Goal: Task Accomplishment & Management: Use online tool/utility

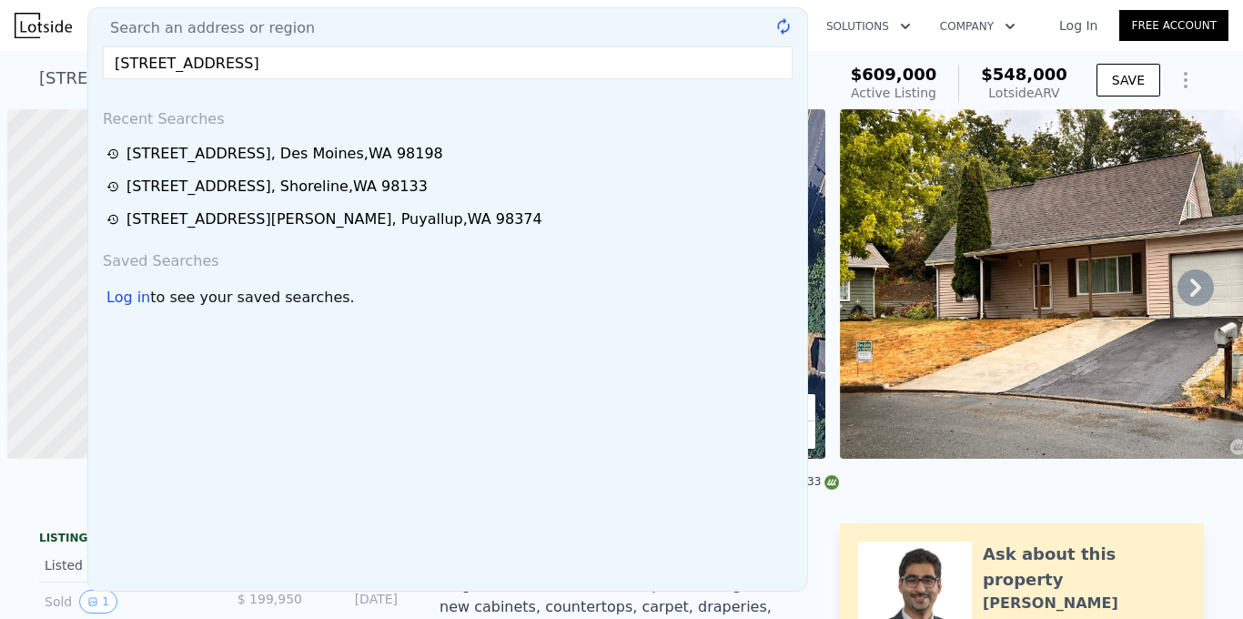
scroll to position [0, 7]
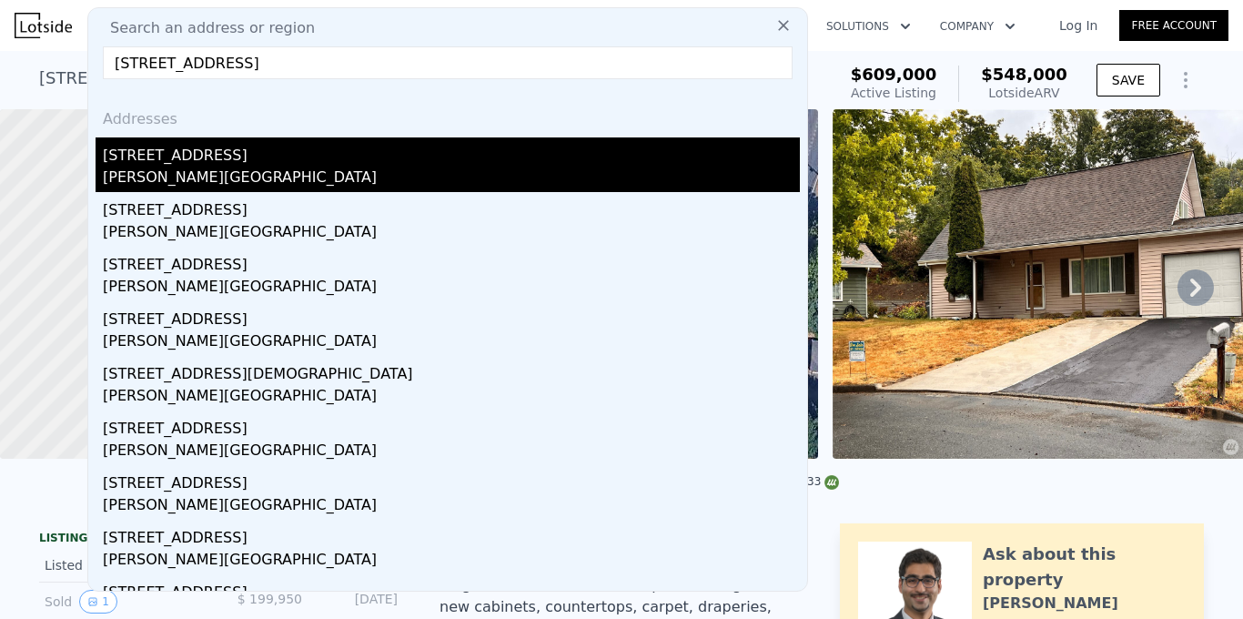
click at [208, 155] on div "[STREET_ADDRESS]" at bounding box center [451, 151] width 697 height 29
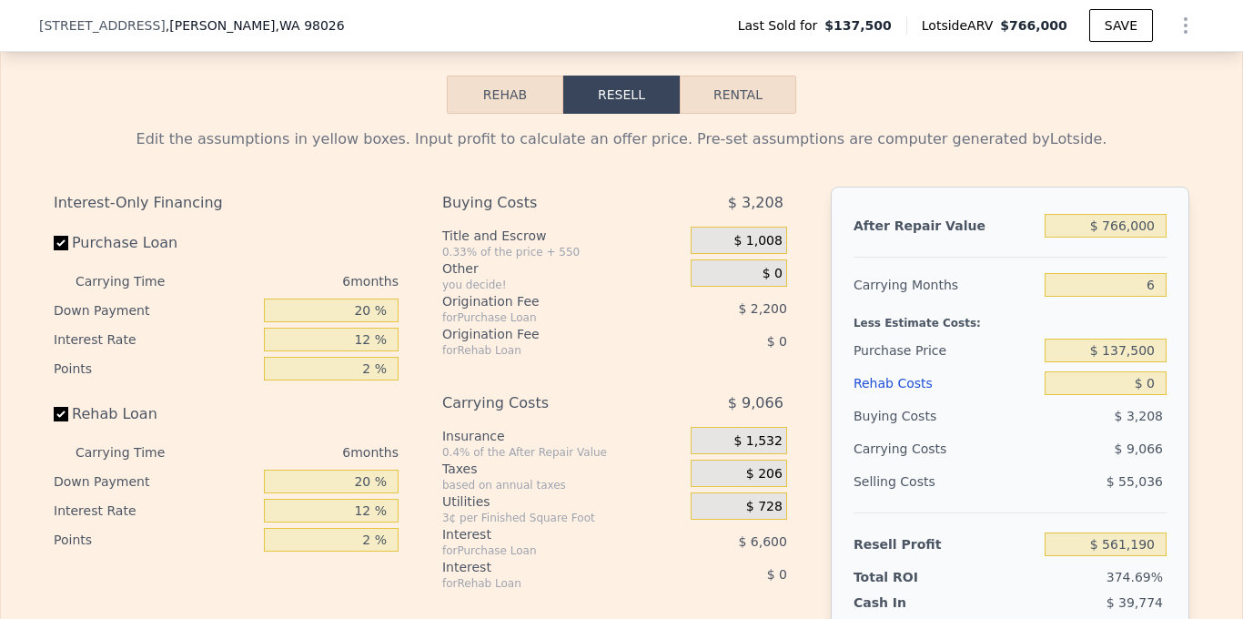
scroll to position [2535, 0]
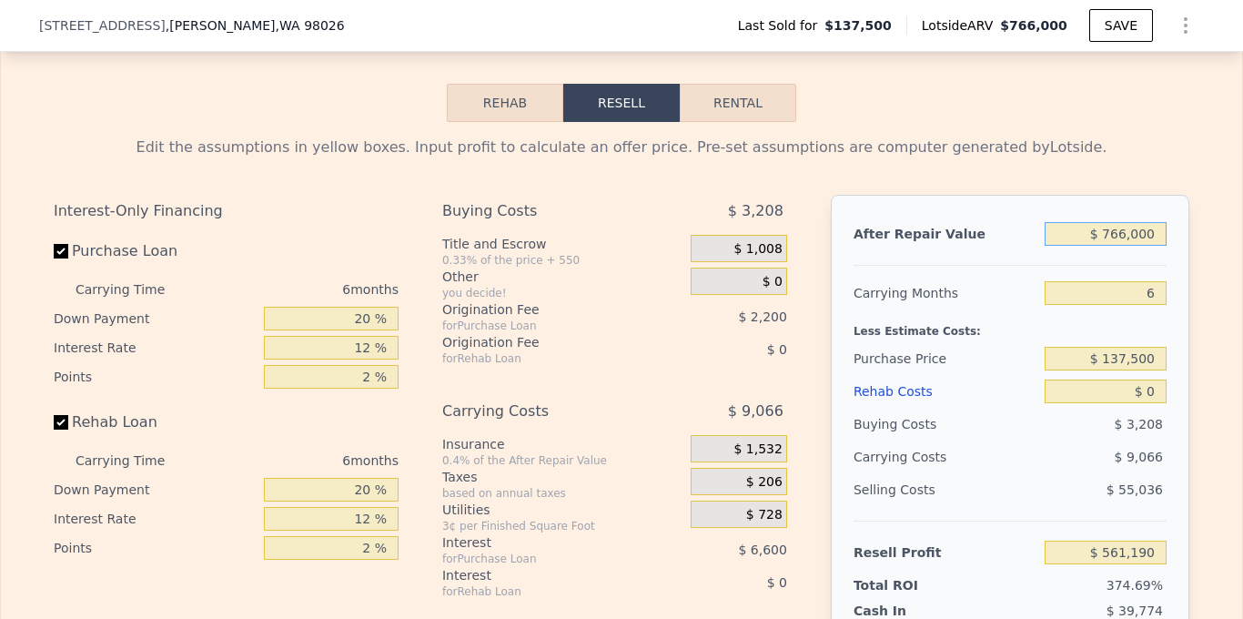
click at [1091, 246] on input "$ 766,000" at bounding box center [1106, 234] width 122 height 24
type input "$ 8"
type input "-$ 148,784"
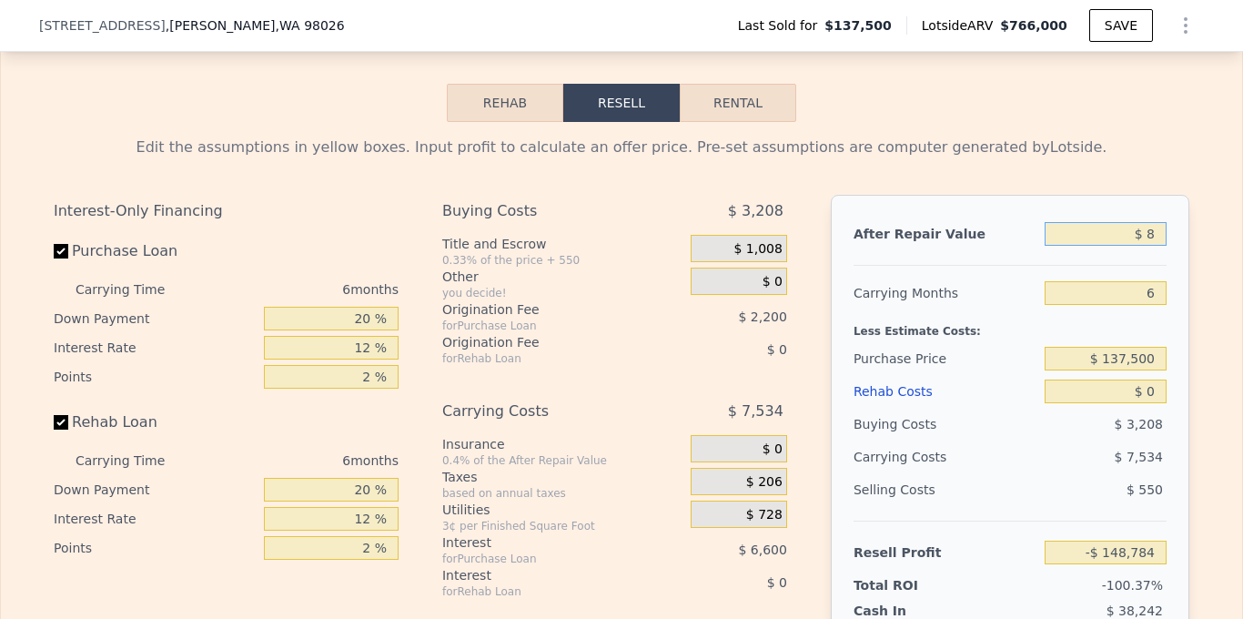
type input "$ 85"
type input "-$ 148,713"
type input "$ 850"
type input "-$ 148,004"
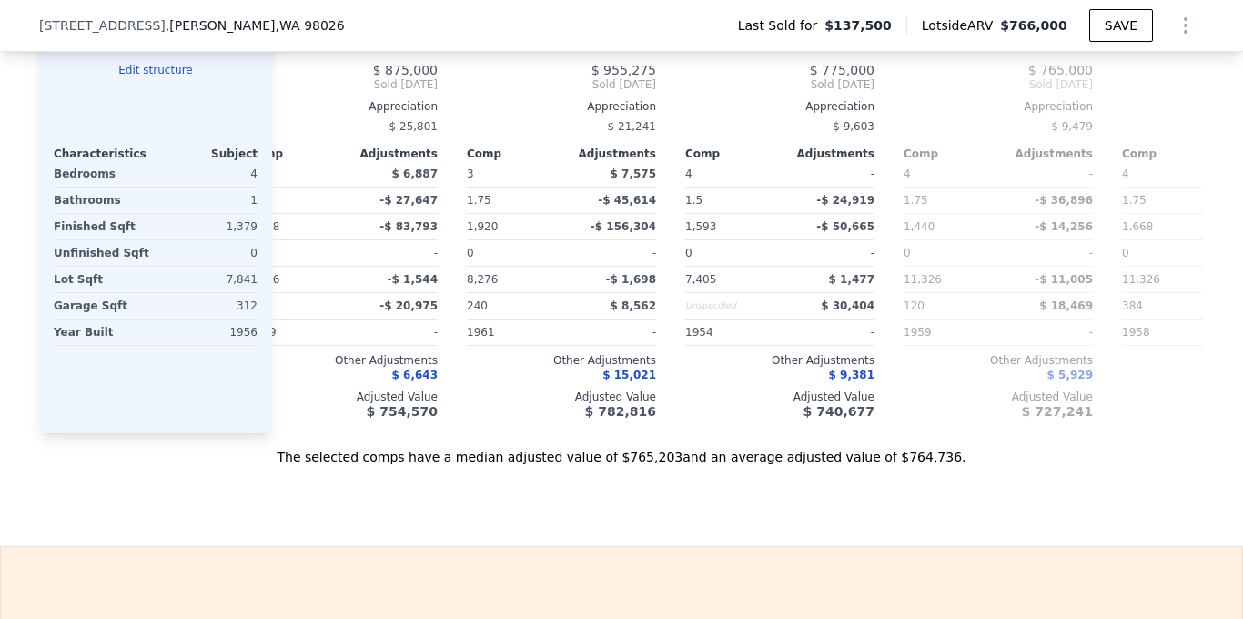
scroll to position [1941, 0]
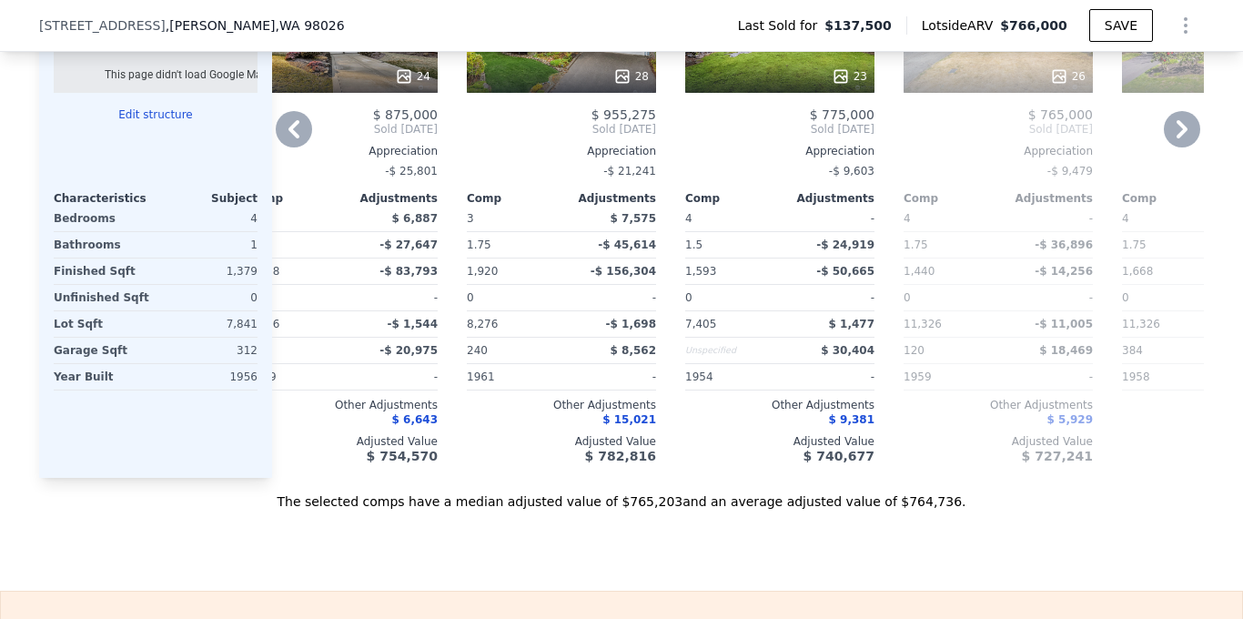
type input "$ 850"
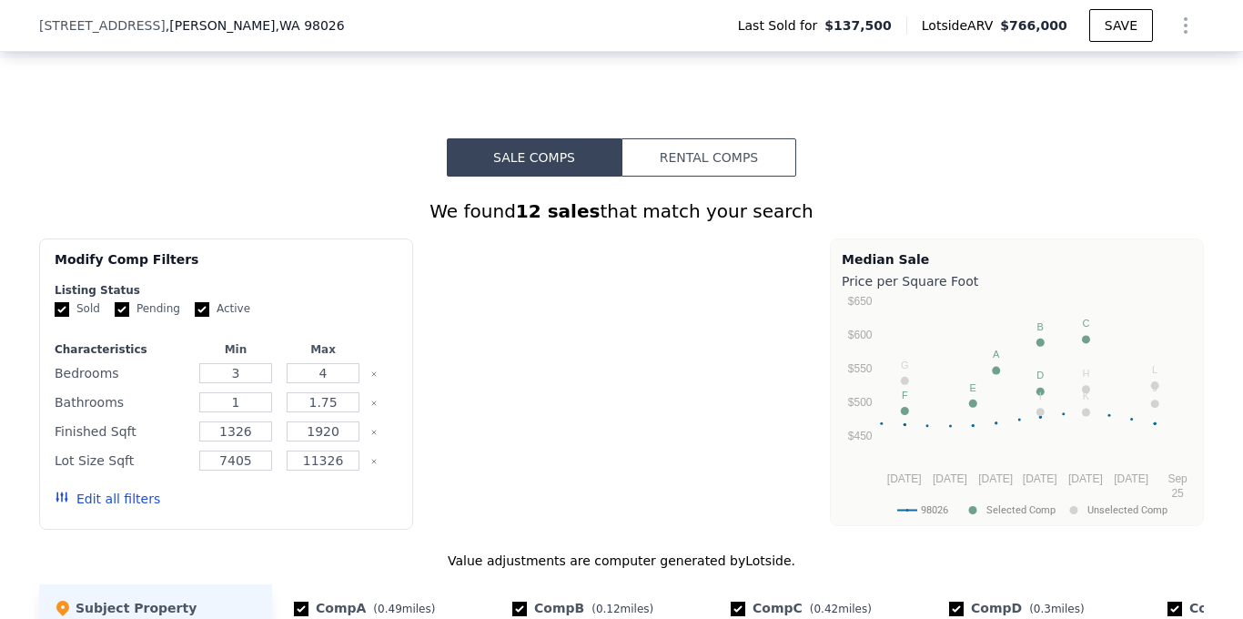
scroll to position [1399, 0]
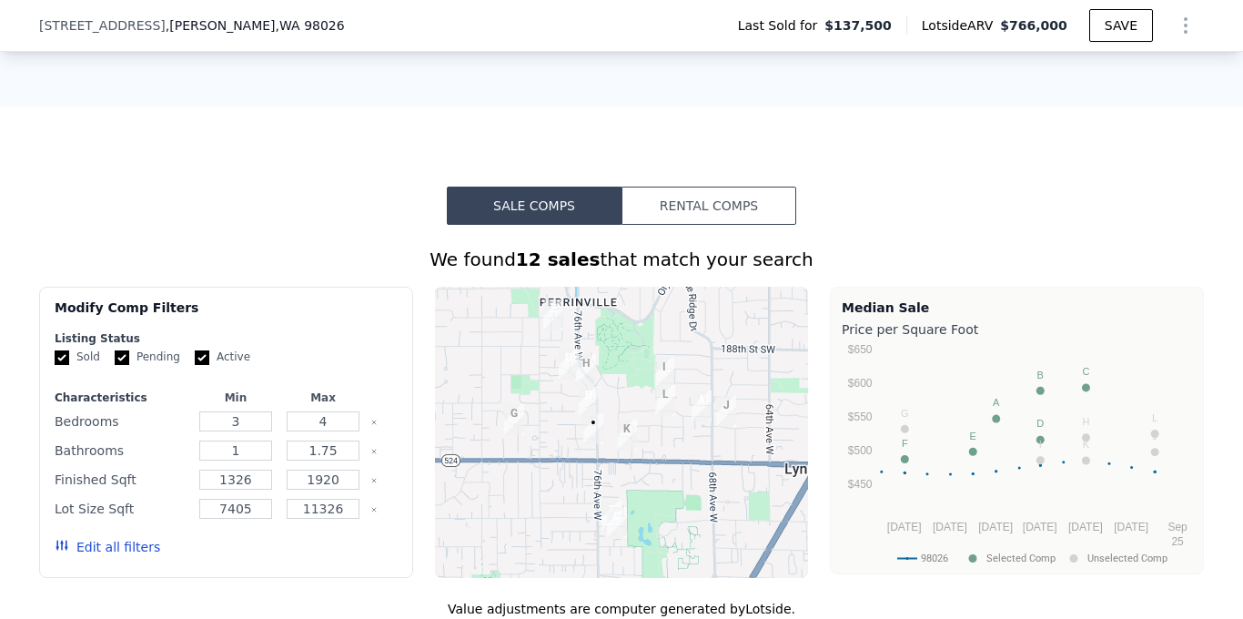
scroll to position [1210, 0]
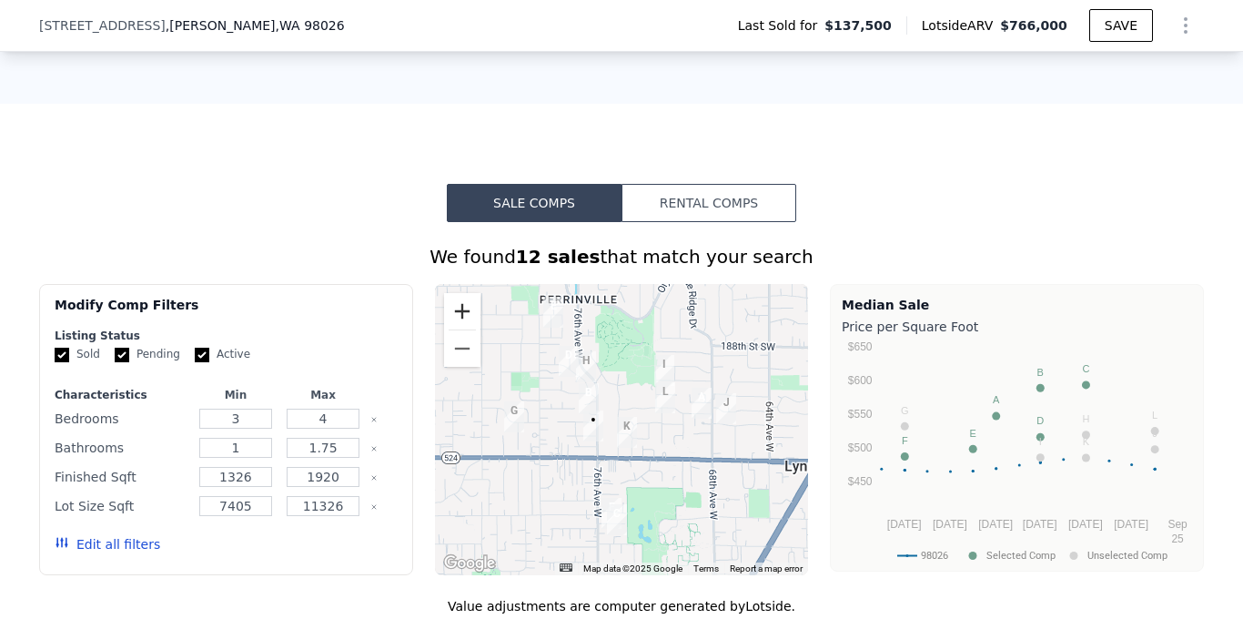
click at [460, 329] on button "Zoom in" at bounding box center [462, 311] width 36 height 36
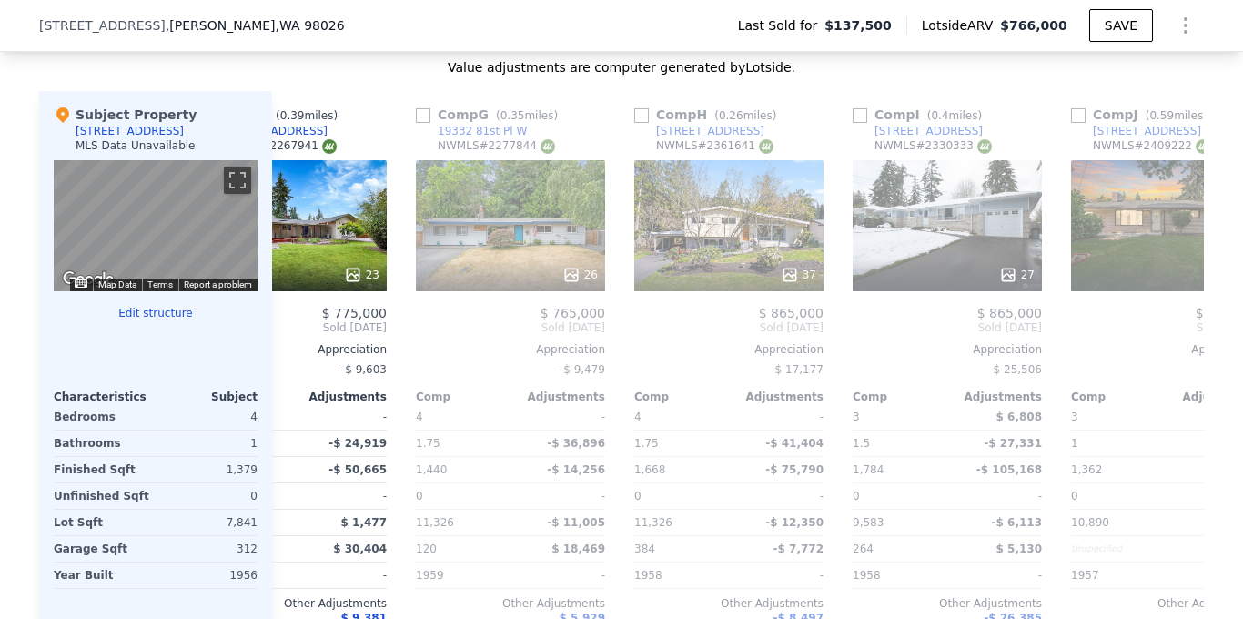
scroll to position [0, 1231]
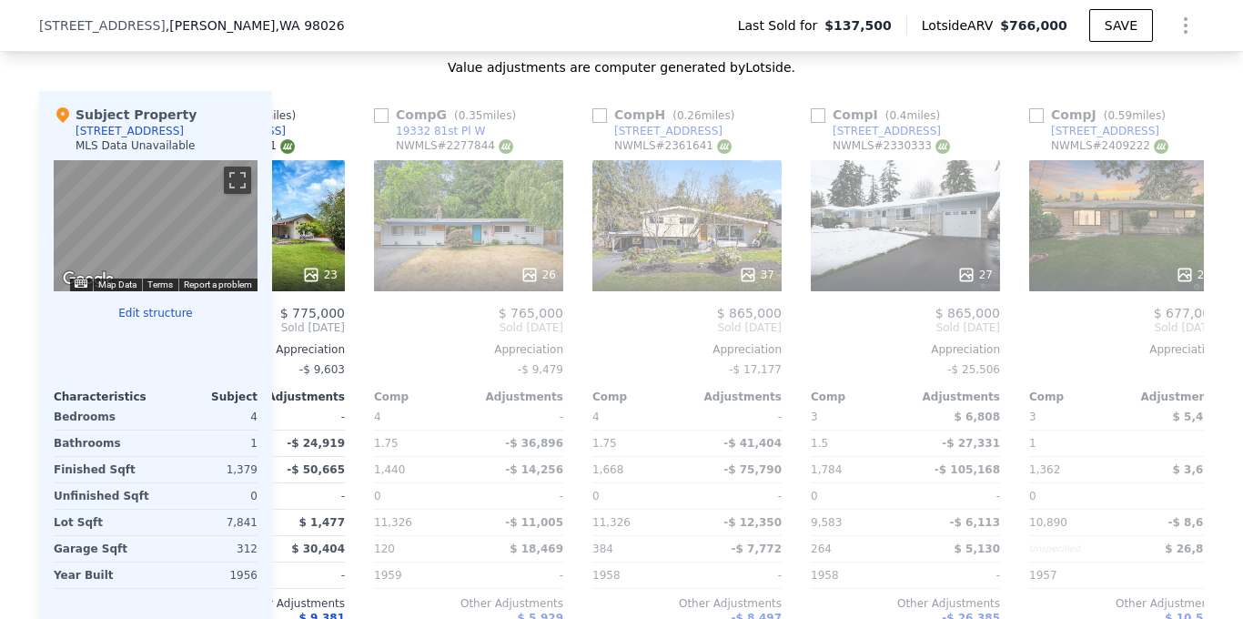
click at [1175, 27] on icon "Show Options" at bounding box center [1186, 26] width 22 height 22
click at [897, 101] on div "Value adjustments are computer generated by Lotside . Subject Property [STREET_…" at bounding box center [621, 383] width 1165 height 651
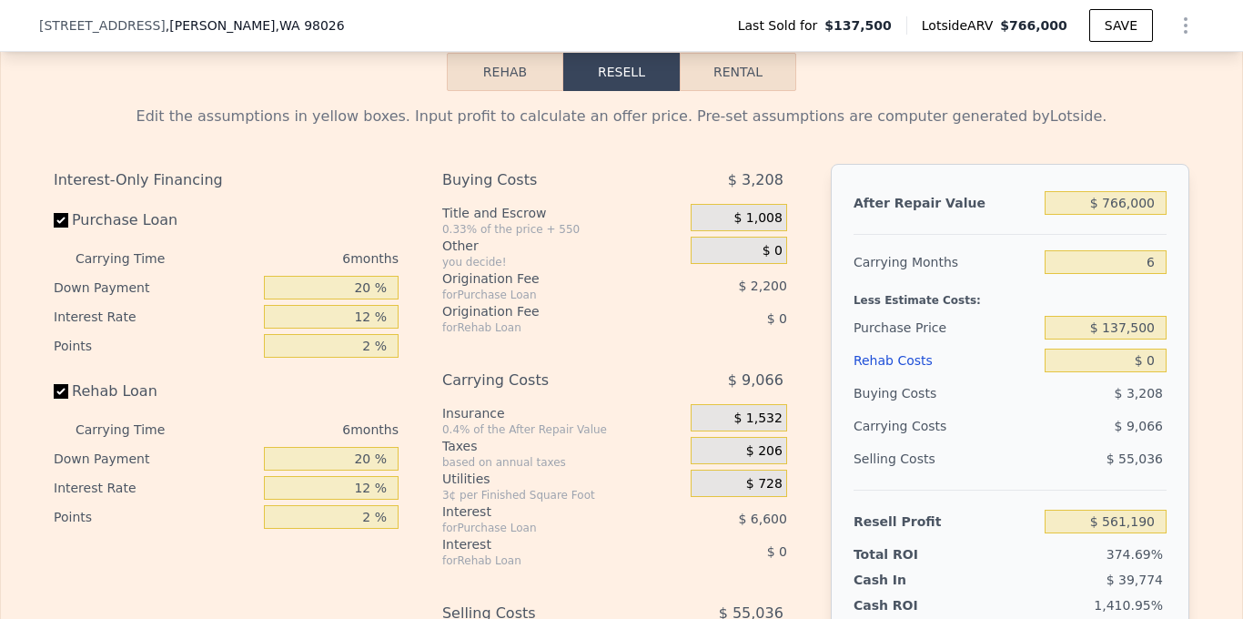
scroll to position [2577, 0]
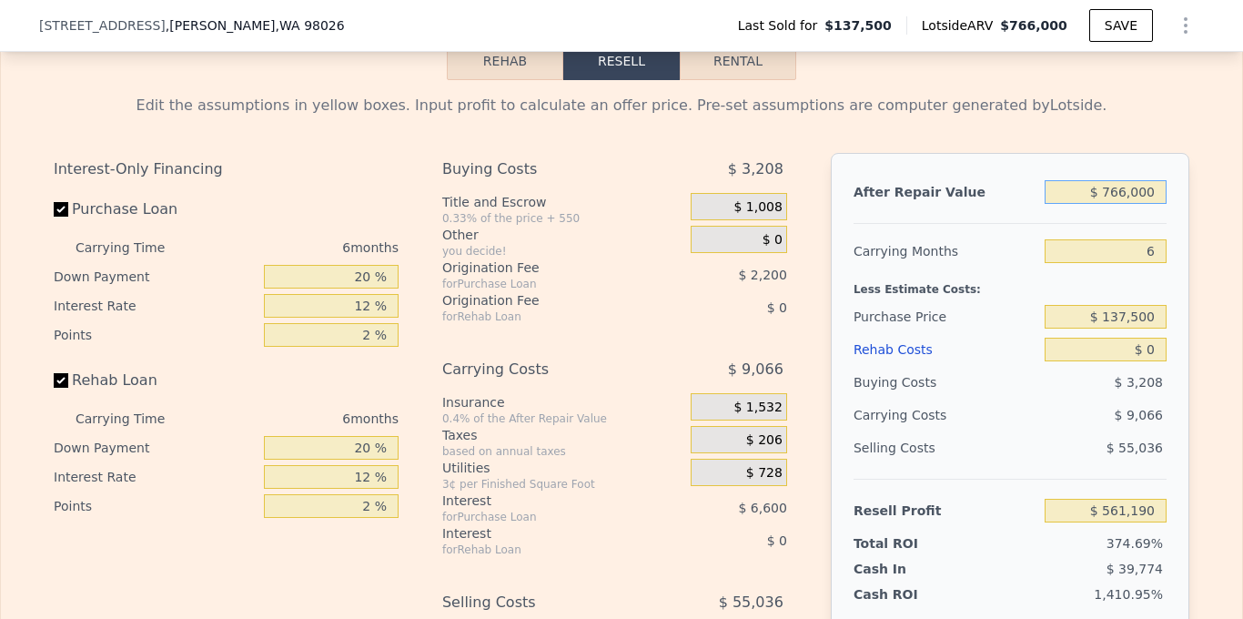
click at [1128, 204] on input "$ 766,000" at bounding box center [1106, 192] width 122 height 24
type input "$ 8"
type input "-$ 148,784"
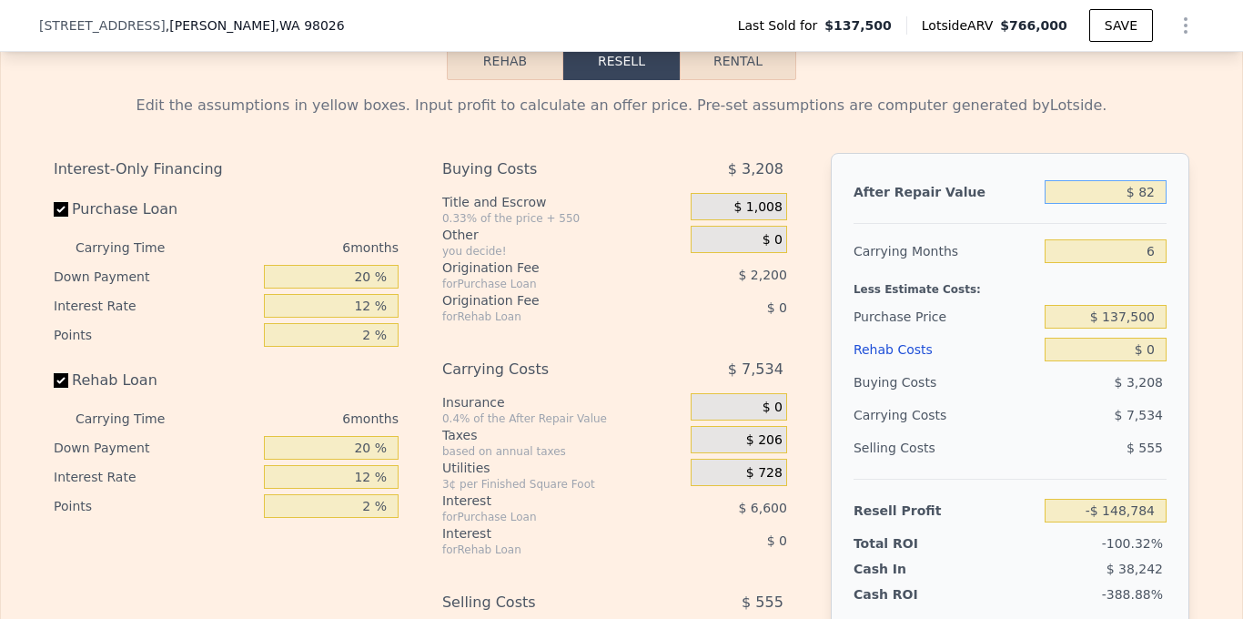
type input "$ 825"
type input "-$ 148,029"
type input "$ 825,000"
type input "$ 615,876"
type input "$ 825,000"
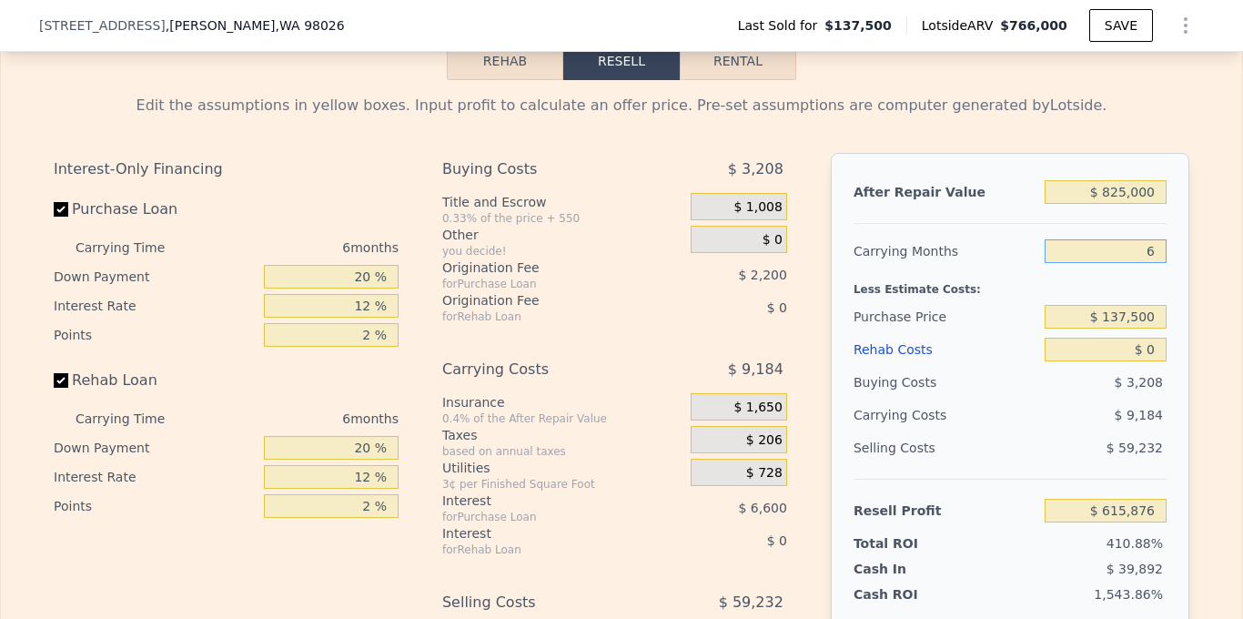
click at [1150, 263] on input "6" at bounding box center [1106, 251] width 122 height 24
type input "4"
type input "$ 618,938"
type input "4"
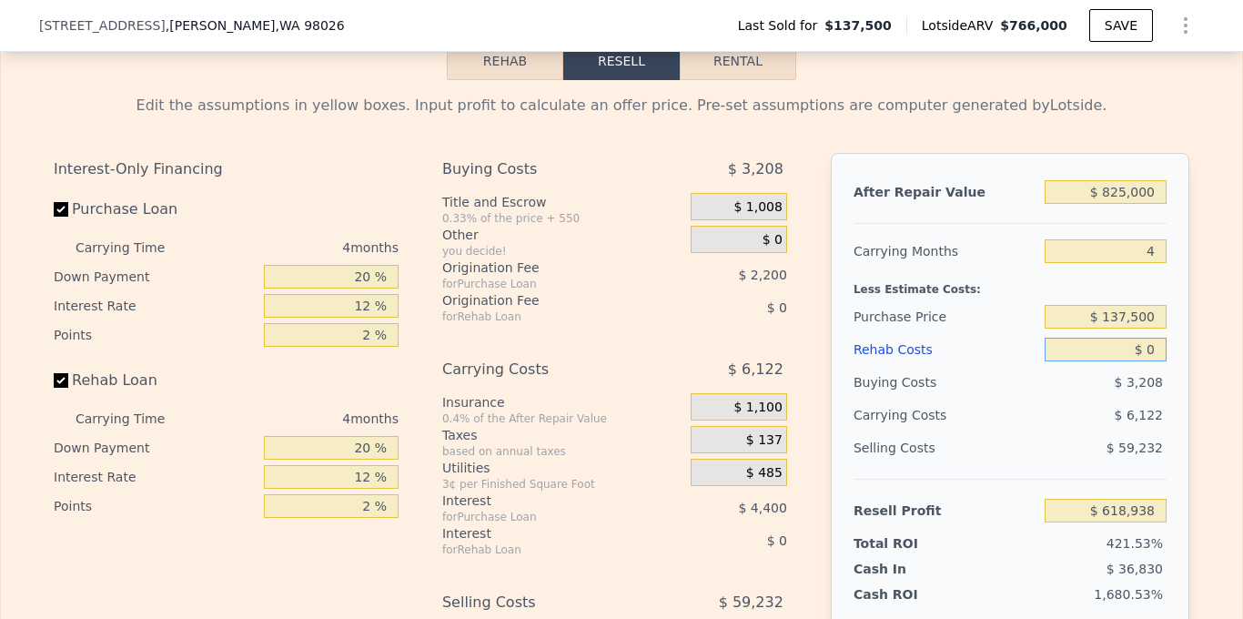
click at [1105, 361] on input "$ 0" at bounding box center [1106, 350] width 122 height 24
type input "$ 1"
type input "$ 618,937"
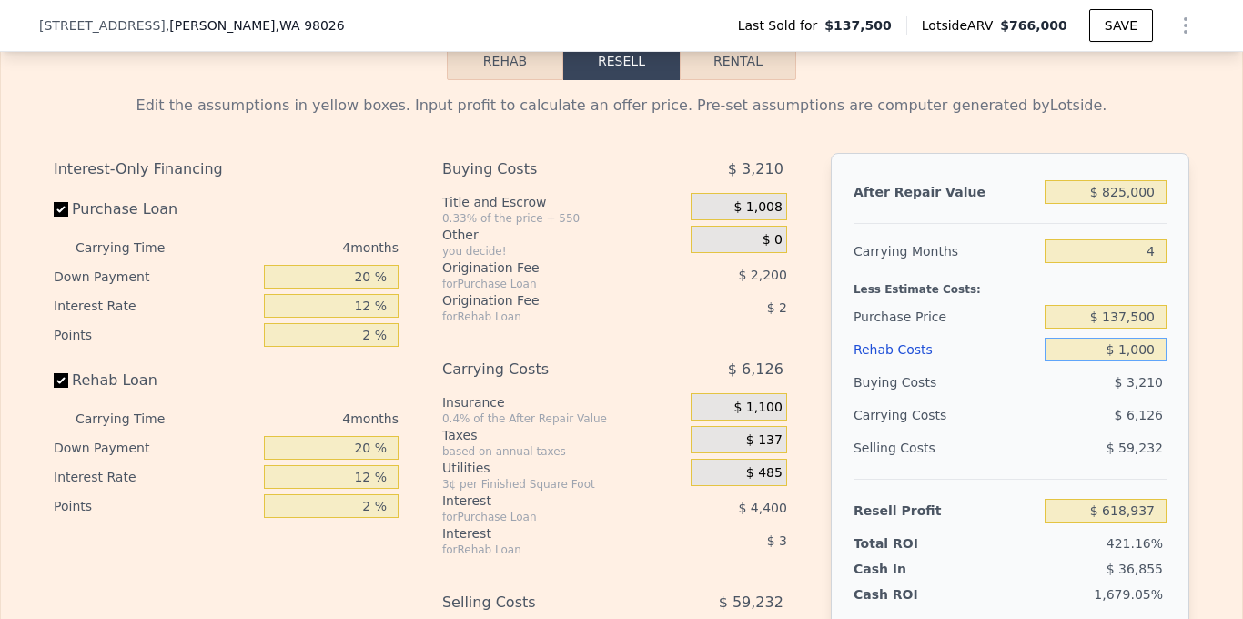
type input "$ 10,000"
type input "$ 608,458"
type input "$ 100,000"
type input "$ 514,138"
type input "$ 100,000"
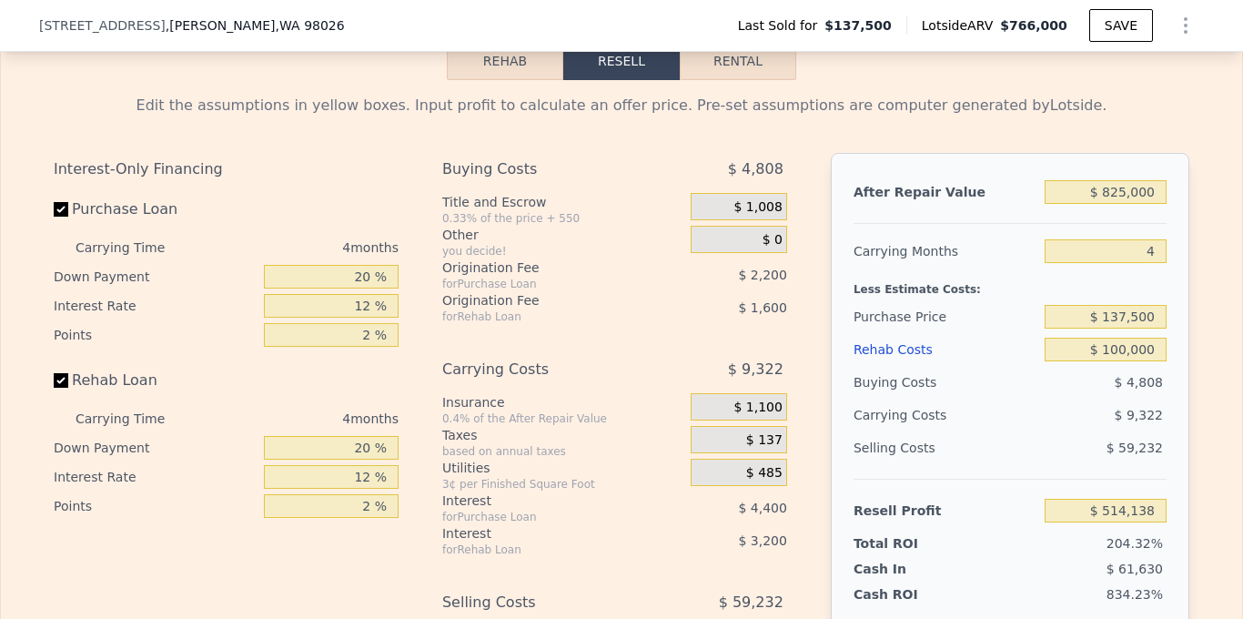
click at [1172, 391] on div "After Repair Value $ 825,000 Carrying Months 4 Less Estimate Costs: Purchase Pr…" at bounding box center [1010, 406] width 359 height 506
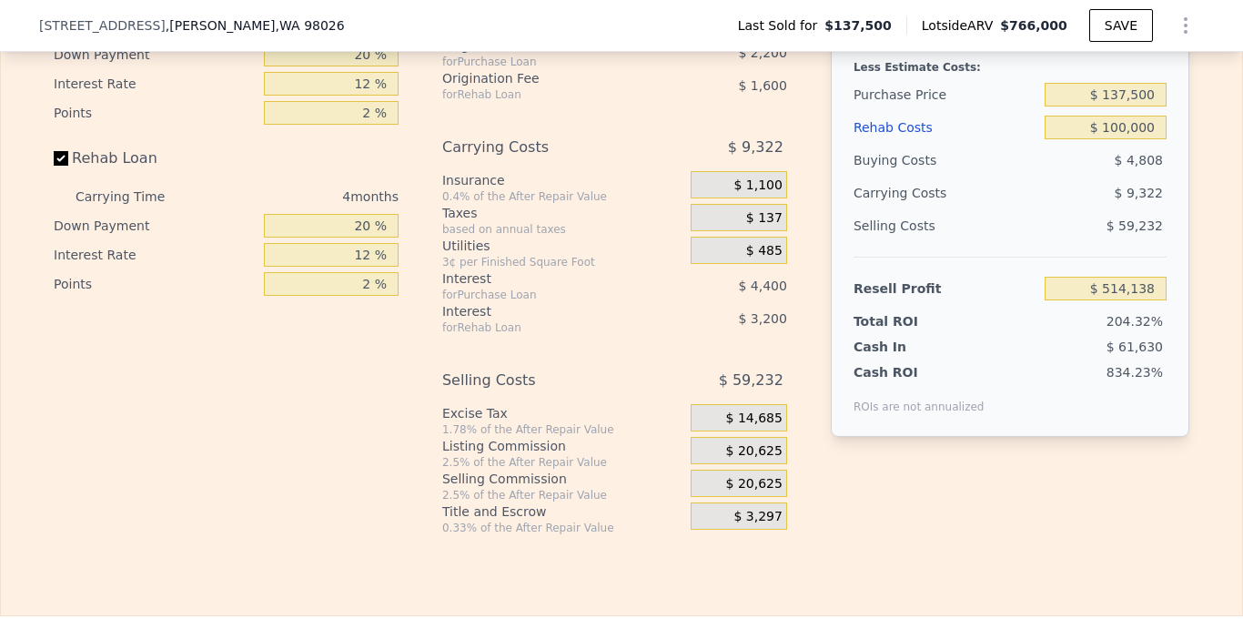
scroll to position [2818, 0]
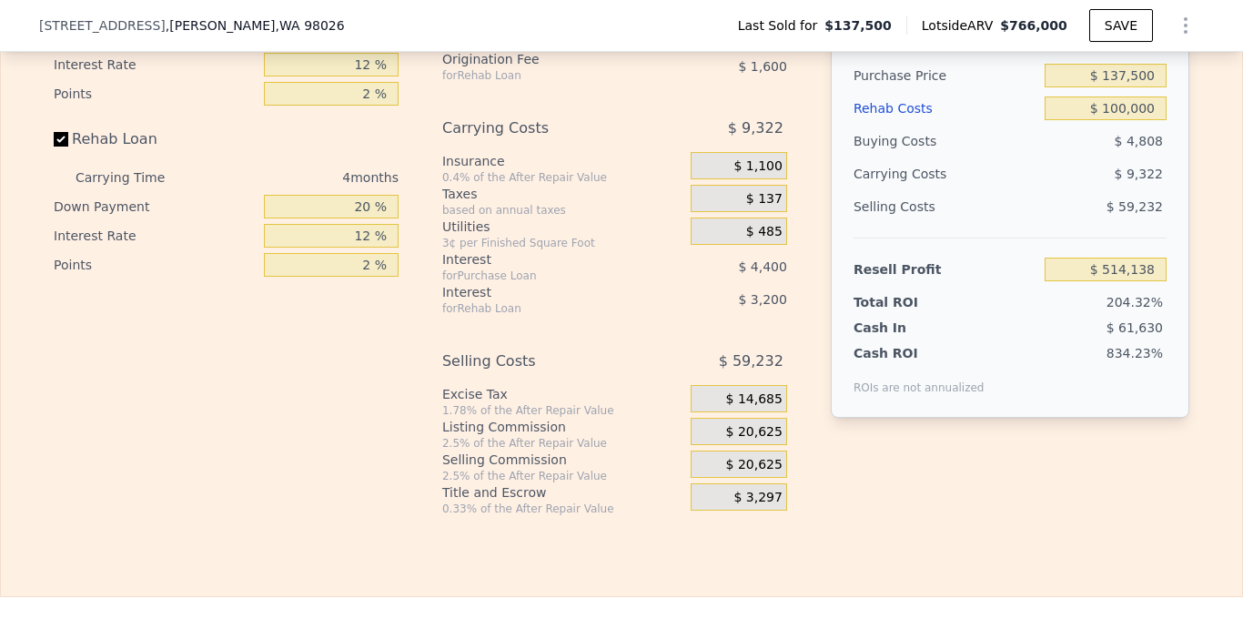
click at [752, 441] on span "$ 20,625" at bounding box center [754, 432] width 56 height 16
click at [700, 445] on div "$ 20,625" at bounding box center [739, 431] width 96 height 27
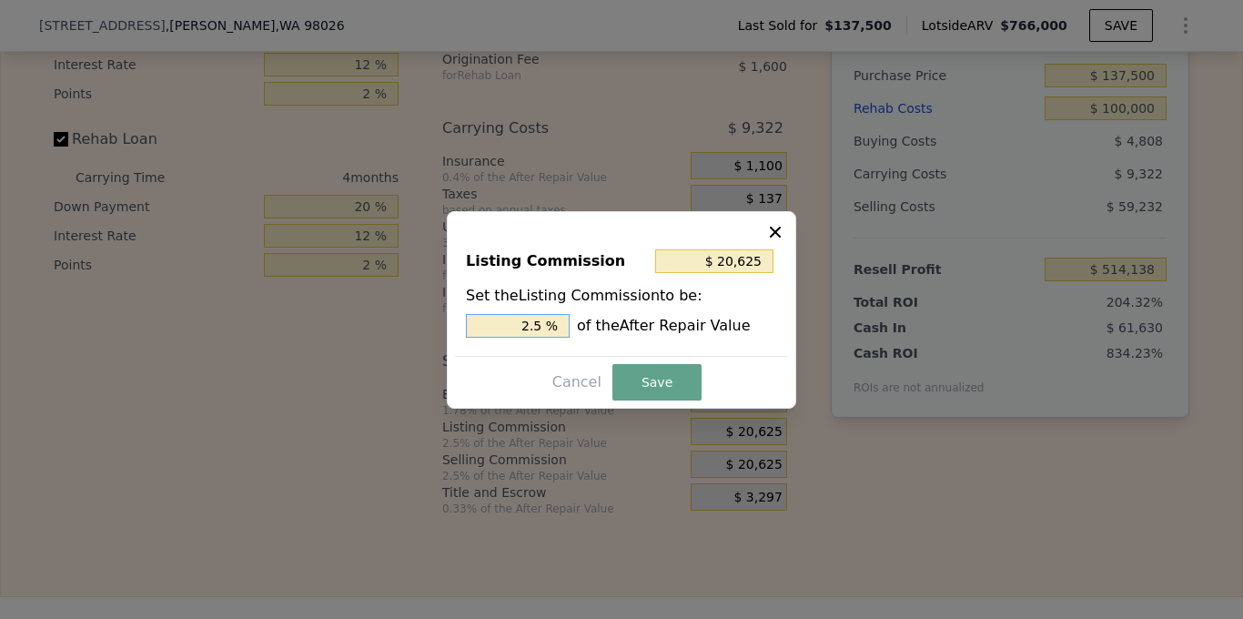
click at [526, 324] on input "2.5 %" at bounding box center [518, 326] width 104 height 24
type input "$ 16,500"
type input "2 %"
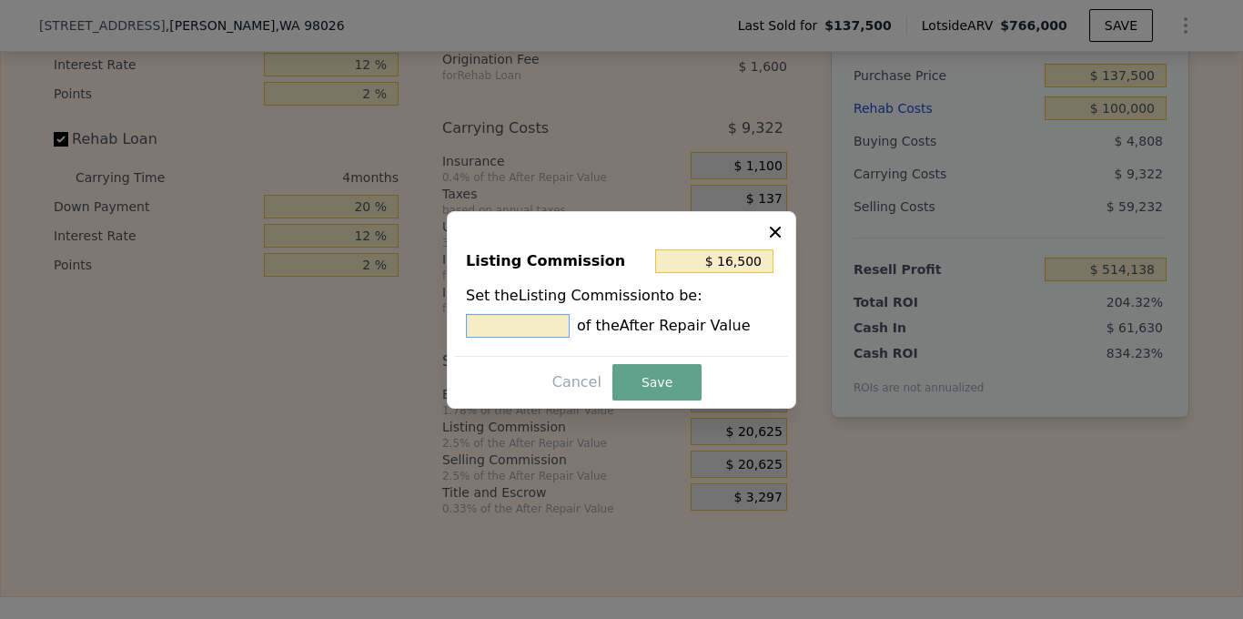
type input "$ 8,250"
type input "1. %"
type input "$ 12,375"
type input "1.5 %"
click at [639, 380] on button "Save" at bounding box center [657, 382] width 89 height 36
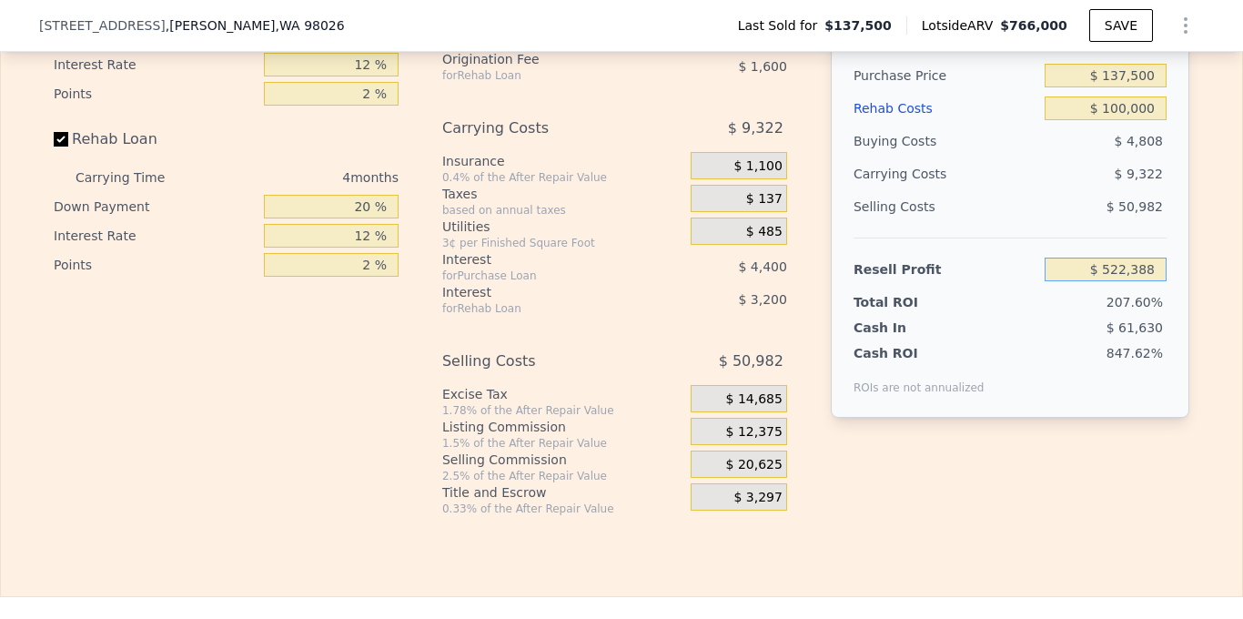
click at [1134, 281] on input "$ 522,388" at bounding box center [1106, 270] width 122 height 24
type input "$ 85,000"
click at [1120, 418] on div "After Repair Value $ 825,000 Carrying Months 4 Less Estimate Costs: Purchase Pr…" at bounding box center [1010, 165] width 359 height 506
type input "$ 553,534"
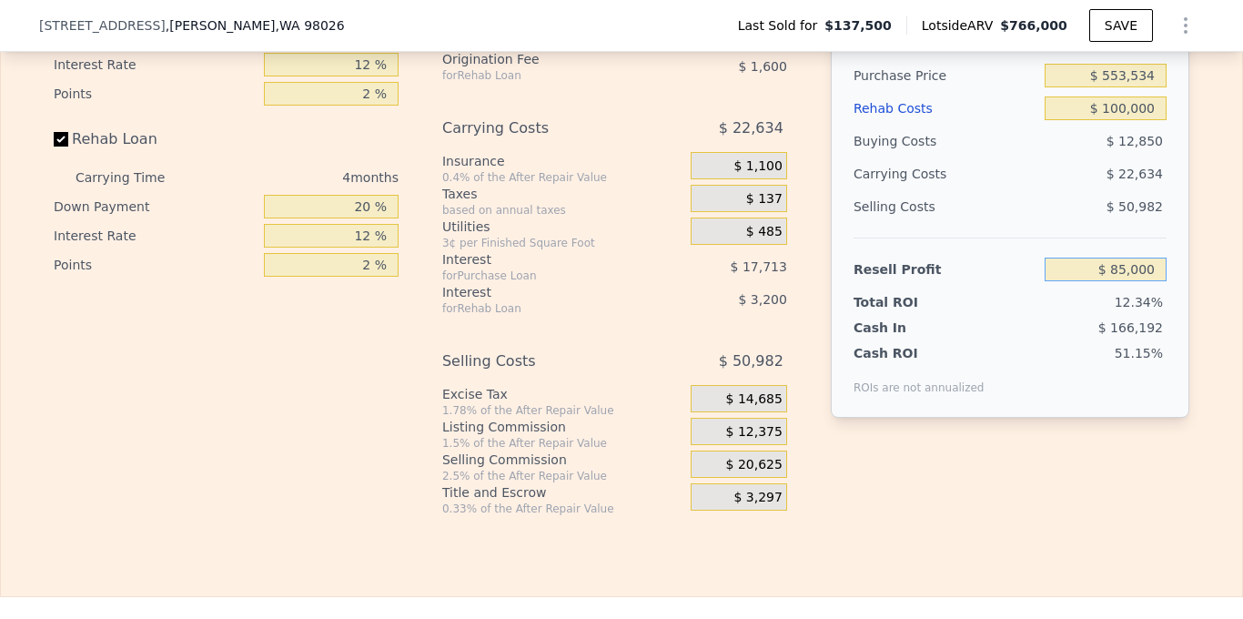
click at [1131, 281] on input "$ 85,000" at bounding box center [1106, 270] width 122 height 24
type input "$ 75,000"
click at [1150, 552] on div "Rehab Resell Rental Edit the assumptions in yellow boxes. Input profit to calcu…" at bounding box center [621, 158] width 1243 height 877
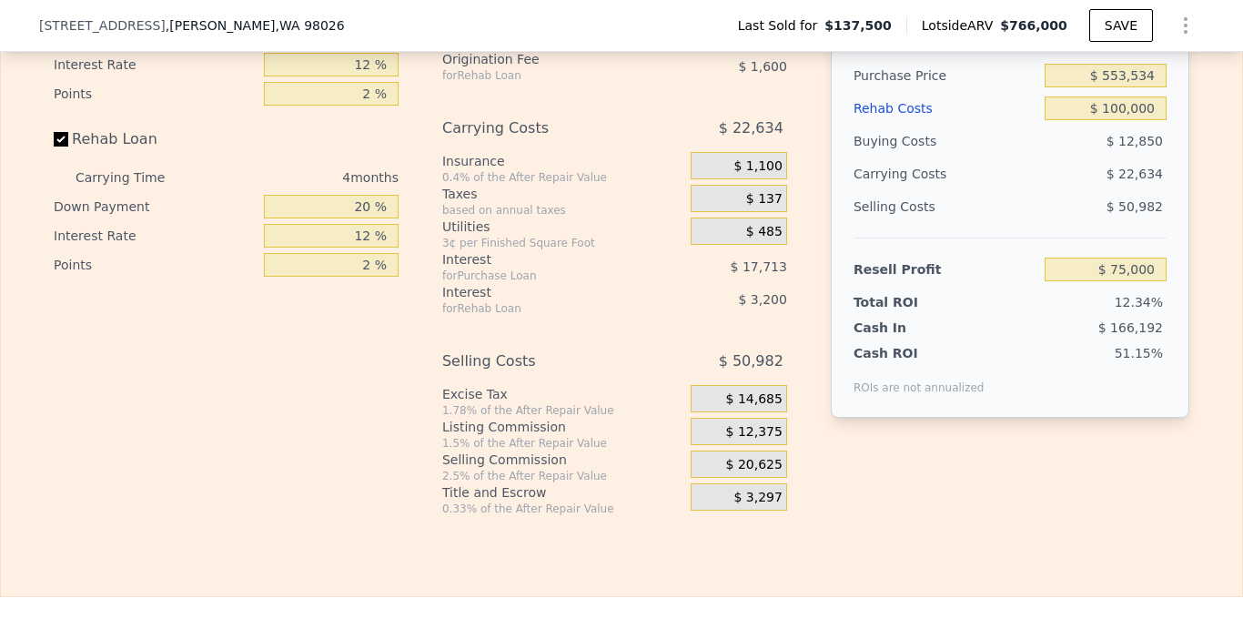
type input "$ 563,046"
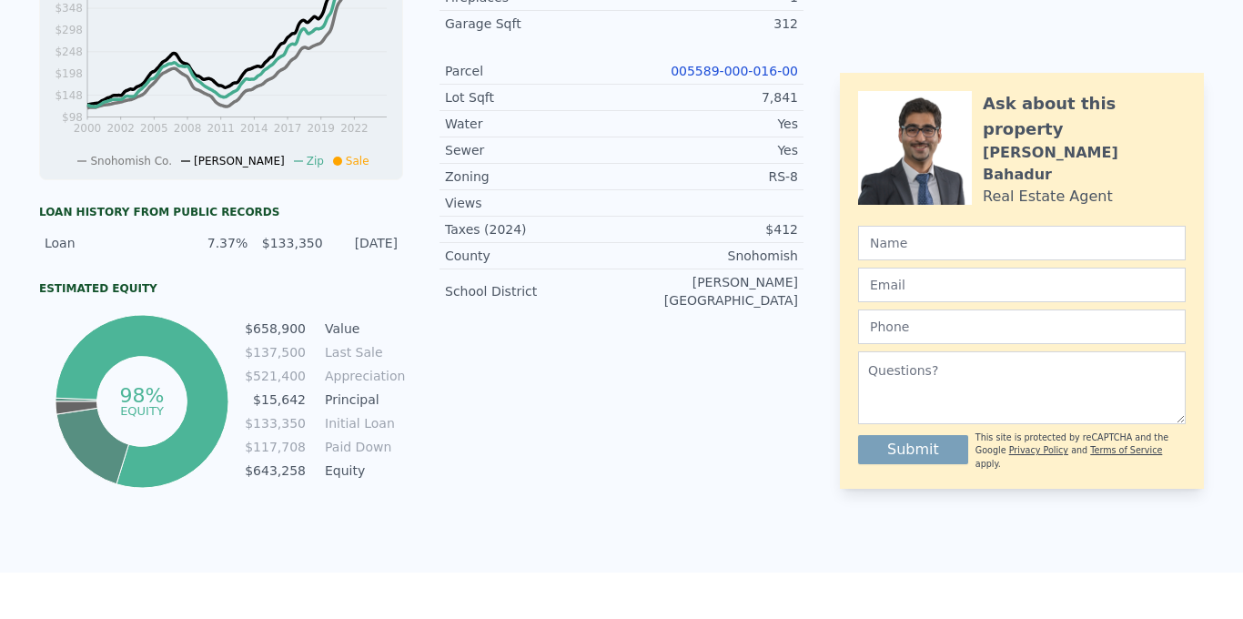
scroll to position [0, 0]
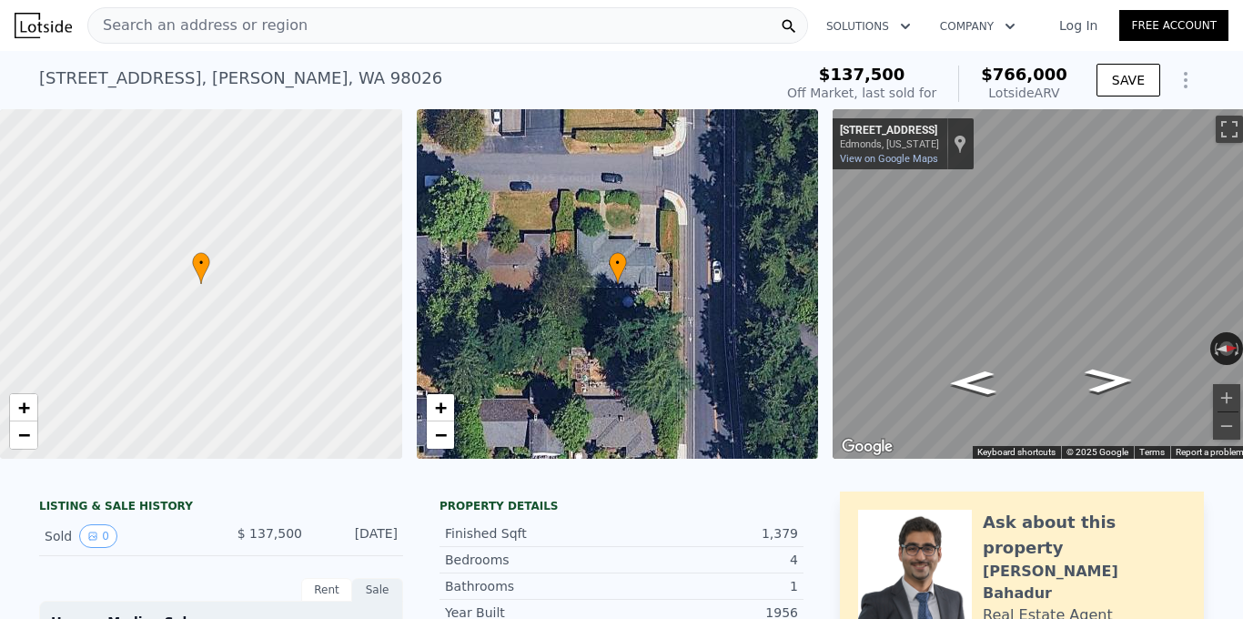
click at [274, 16] on span "Search an address or region" at bounding box center [197, 26] width 219 height 22
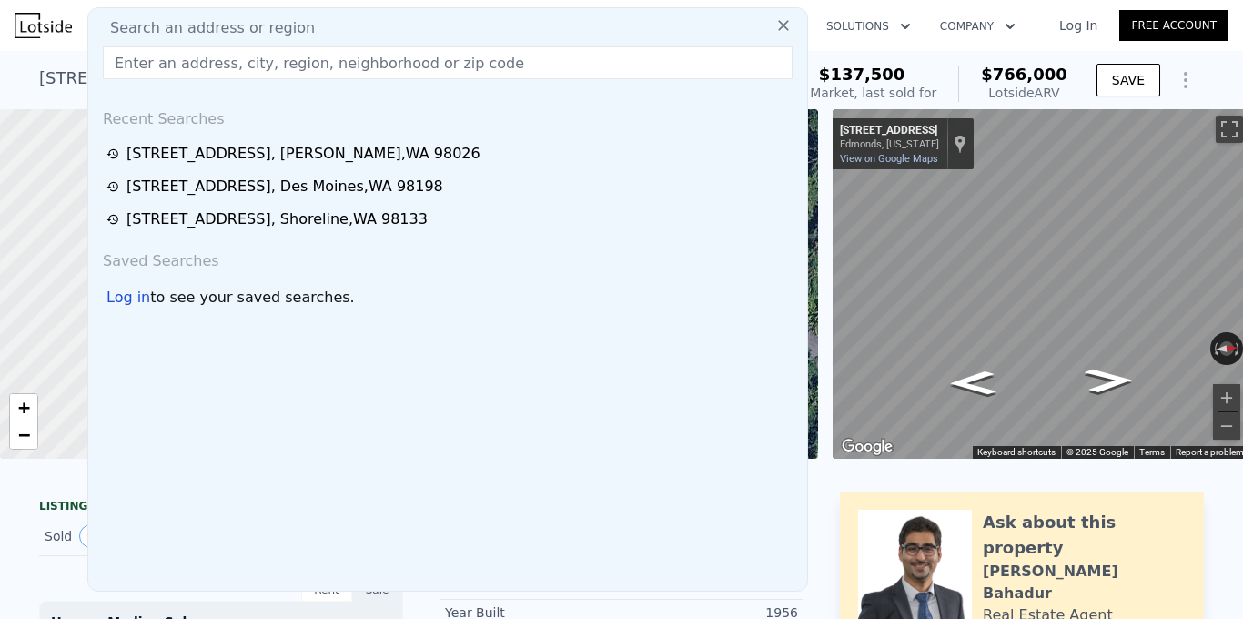
click at [265, 56] on input "text" at bounding box center [448, 62] width 690 height 33
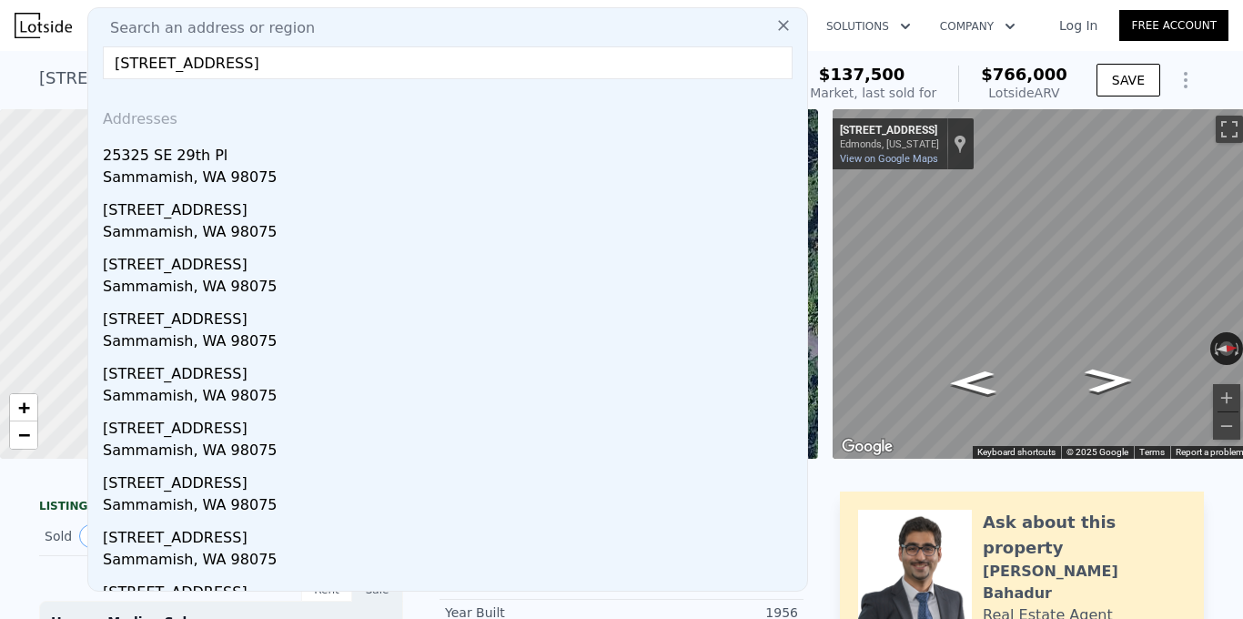
type input "[STREET_ADDRESS]"
click at [194, 70] on input "[STREET_ADDRESS]" at bounding box center [448, 62] width 690 height 33
checkbox input "true"
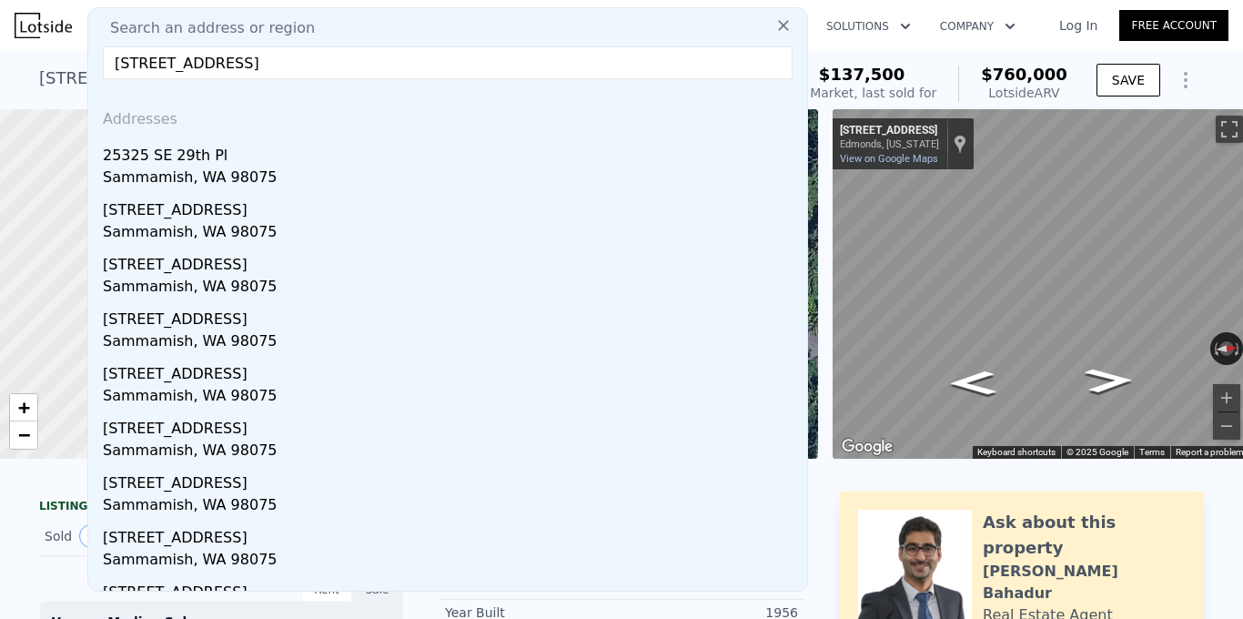
type input "$ 760,000"
type input "6"
type input "$ 0"
type input "$ 555,629"
click at [218, 60] on input "[STREET_ADDRESS]" at bounding box center [448, 62] width 690 height 33
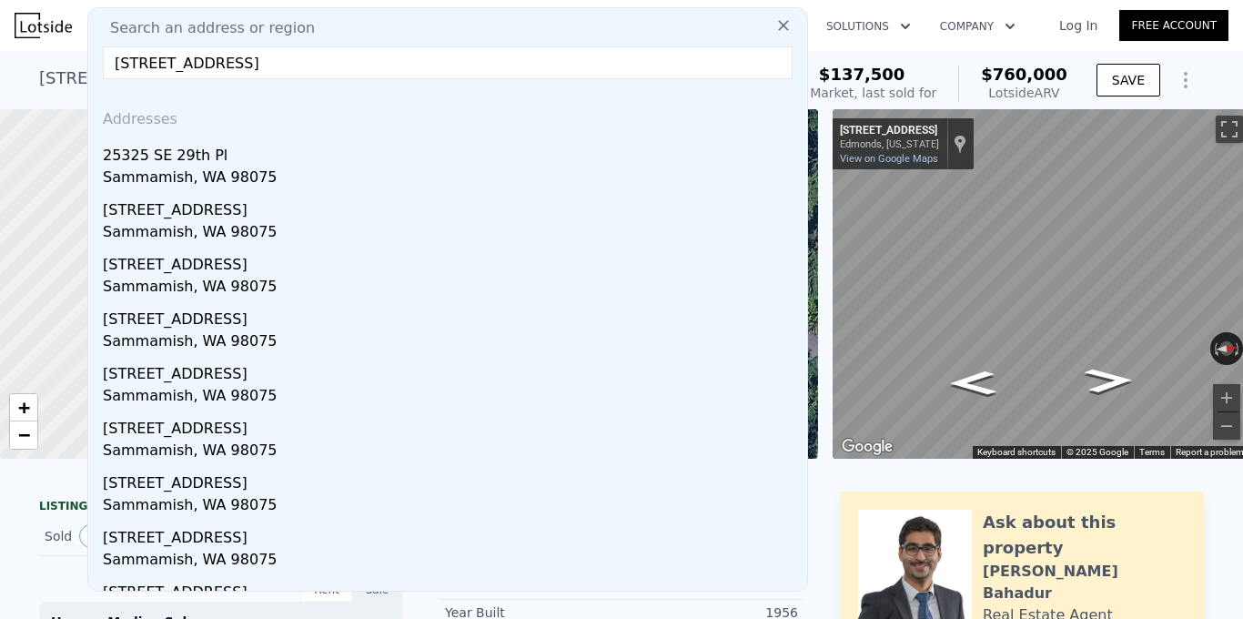
click at [218, 60] on input "[STREET_ADDRESS]" at bounding box center [448, 62] width 690 height 33
paste input "E 1"
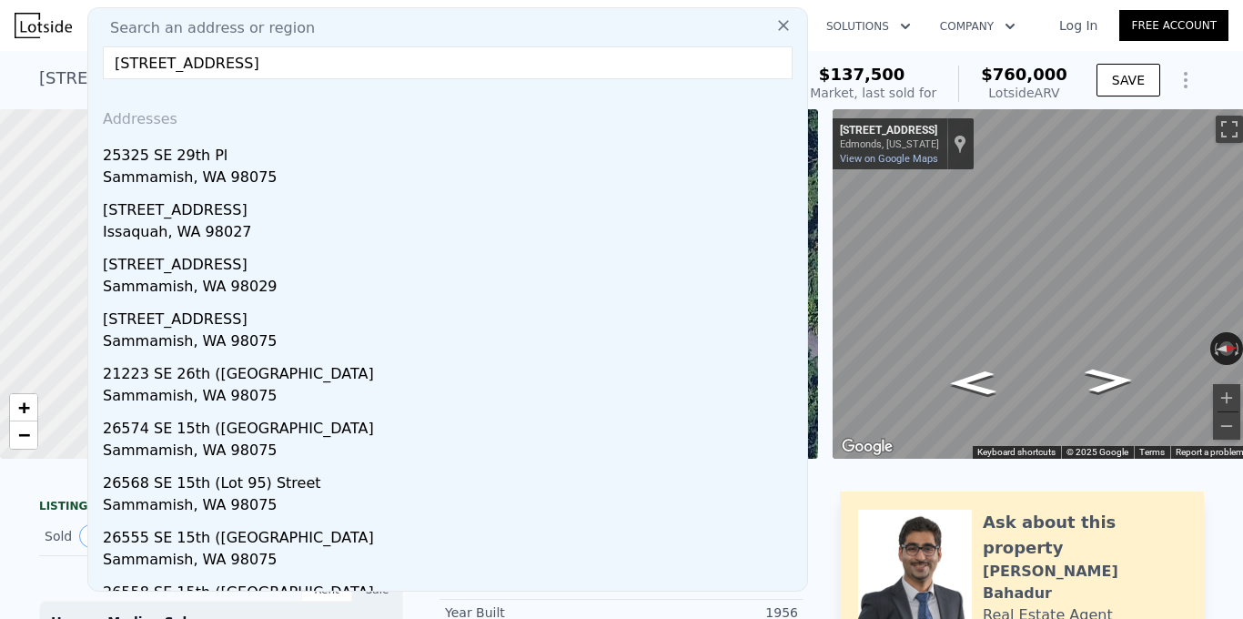
click at [522, 72] on input "[STREET_ADDRESS]" at bounding box center [448, 62] width 690 height 33
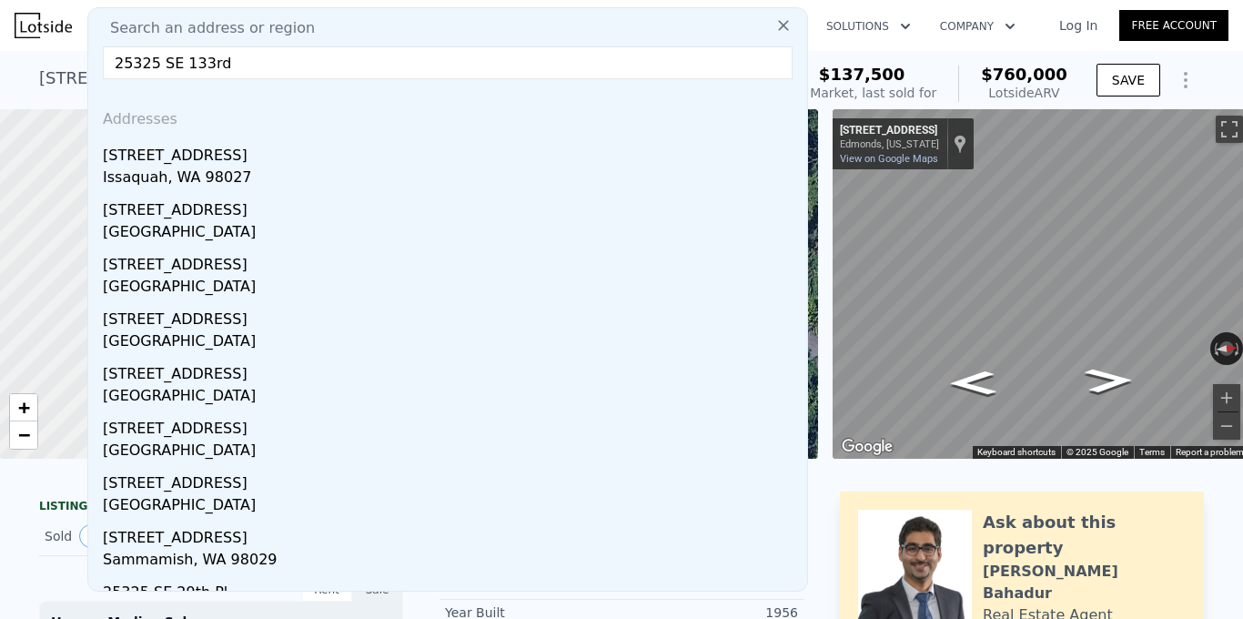
click at [198, 68] on input "25325 SE 133rd" at bounding box center [448, 62] width 690 height 33
type input "25325 SE 133rd"
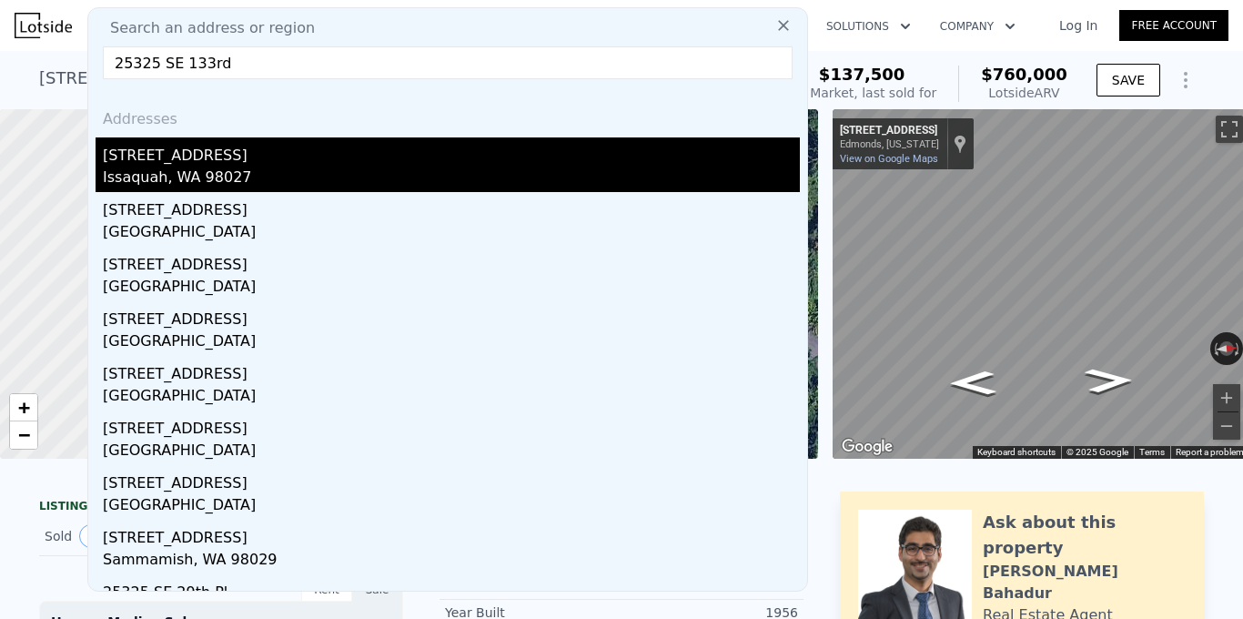
click at [239, 172] on div "Issaquah, WA 98027" at bounding box center [451, 179] width 697 height 25
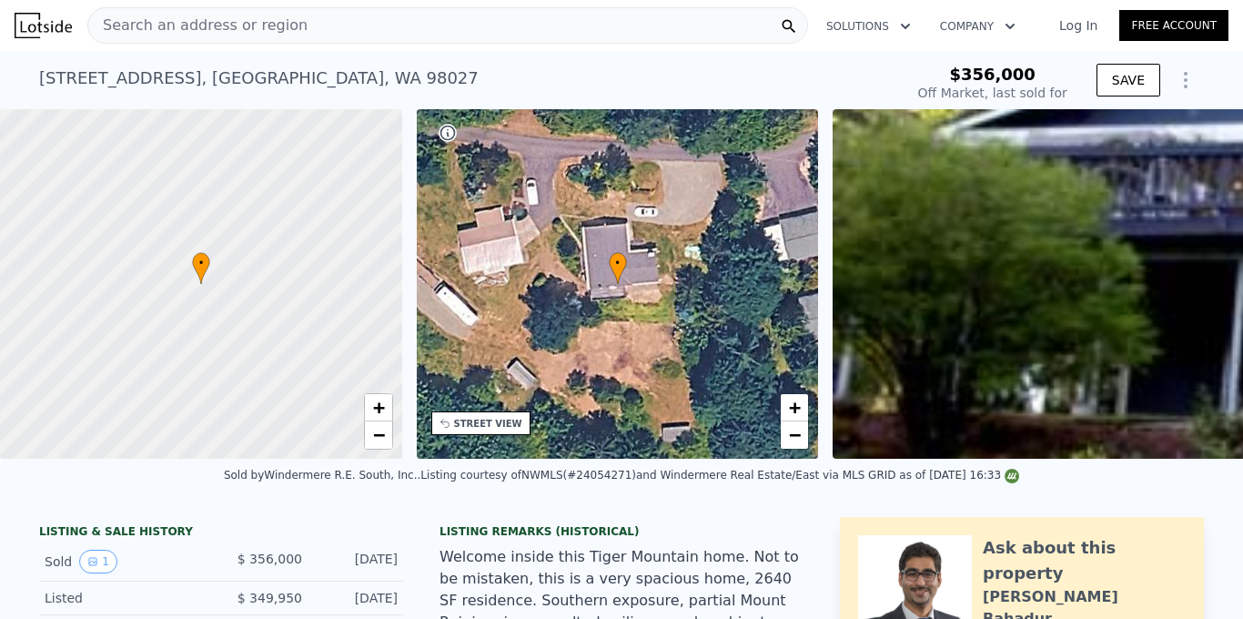
type input "$ 1,016,000"
type input "$ 555,306"
click at [265, 25] on span "Search an address or region" at bounding box center [197, 26] width 219 height 22
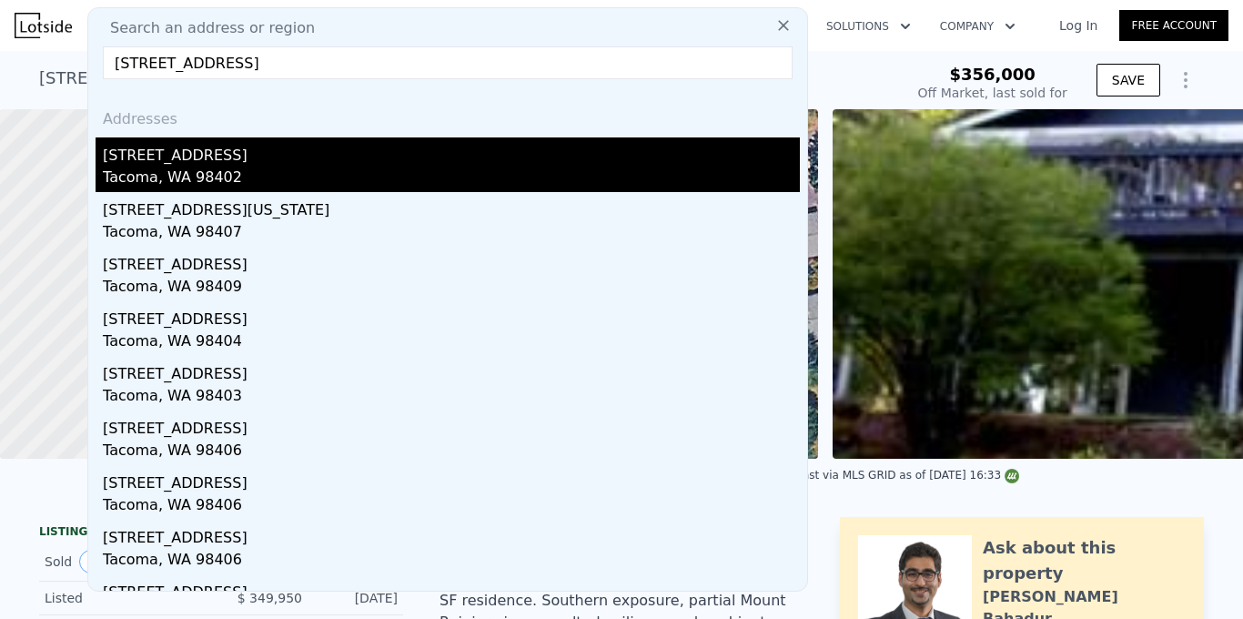
type input "[STREET_ADDRESS]"
click at [279, 170] on div "Tacoma, WA 98402" at bounding box center [451, 179] width 697 height 25
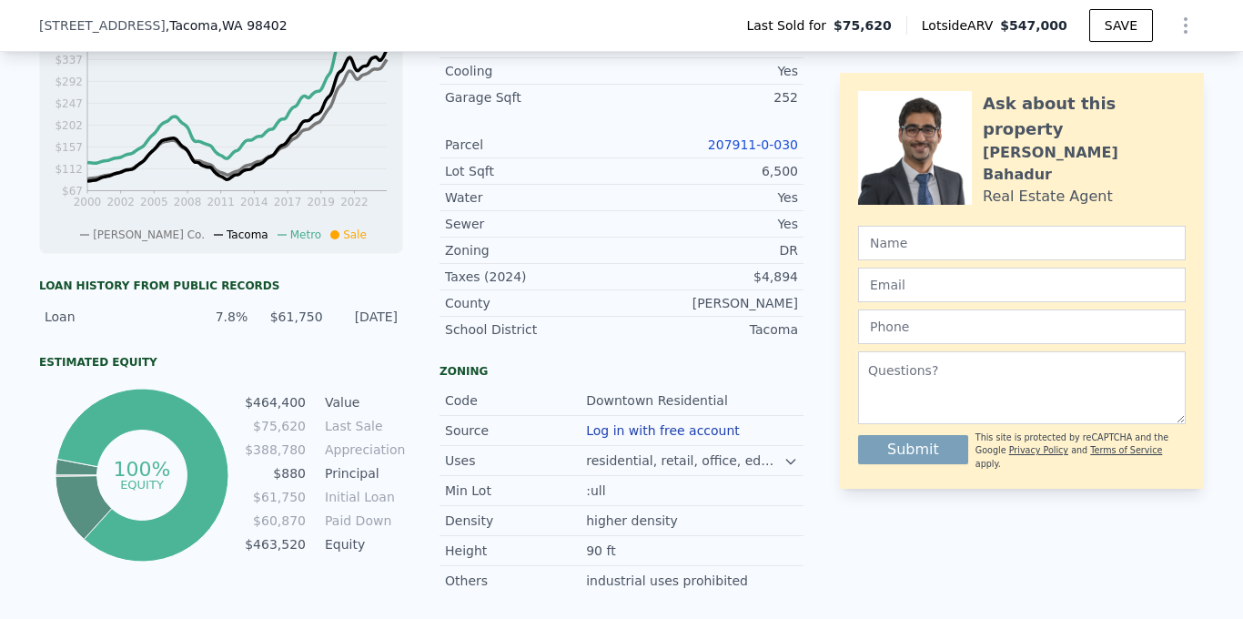
scroll to position [694, 0]
